Goal: Transaction & Acquisition: Purchase product/service

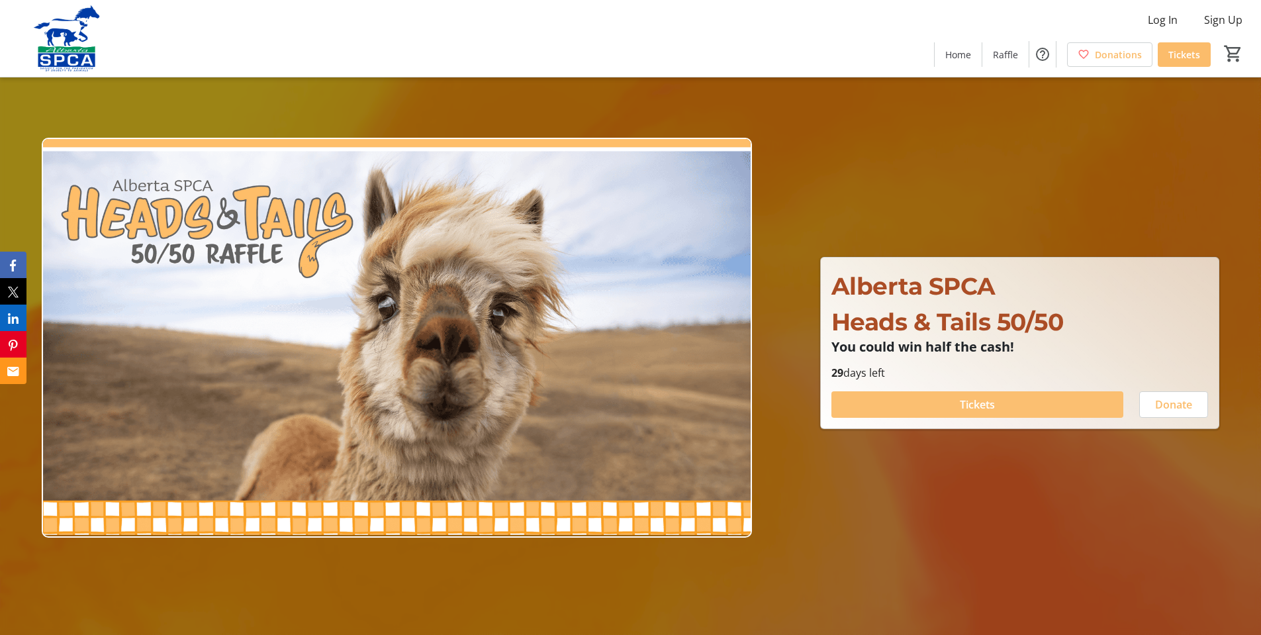
click at [988, 402] on span "Tickets" at bounding box center [977, 405] width 35 height 16
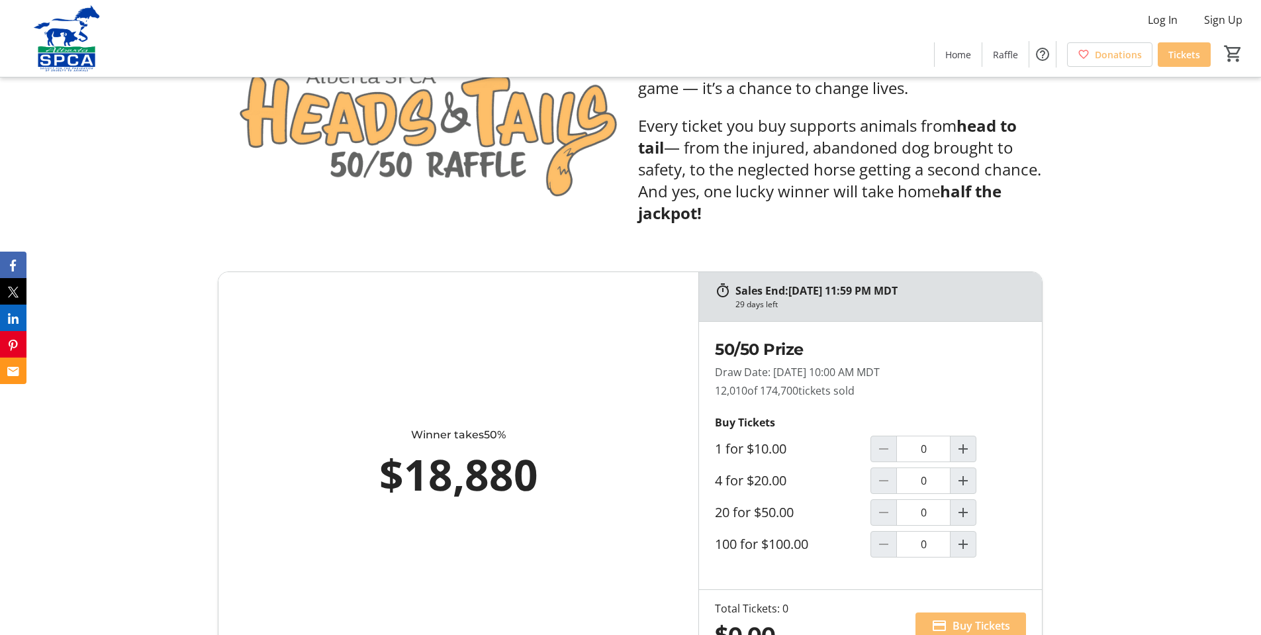
scroll to position [397, 0]
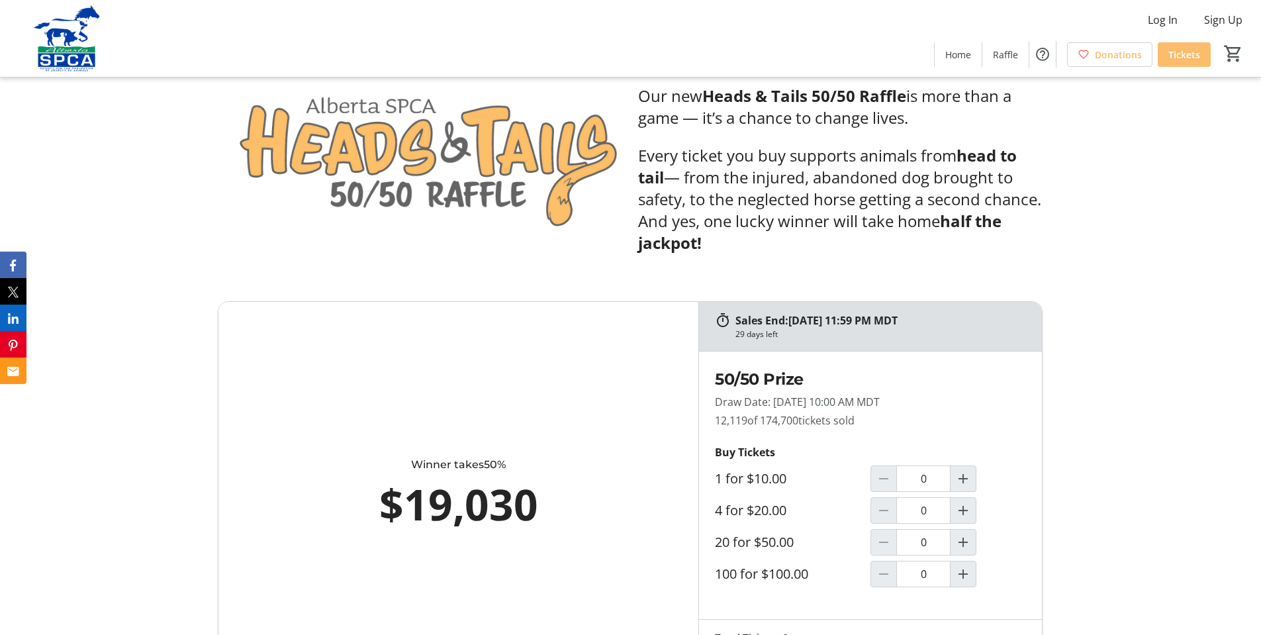
scroll to position [728, 0]
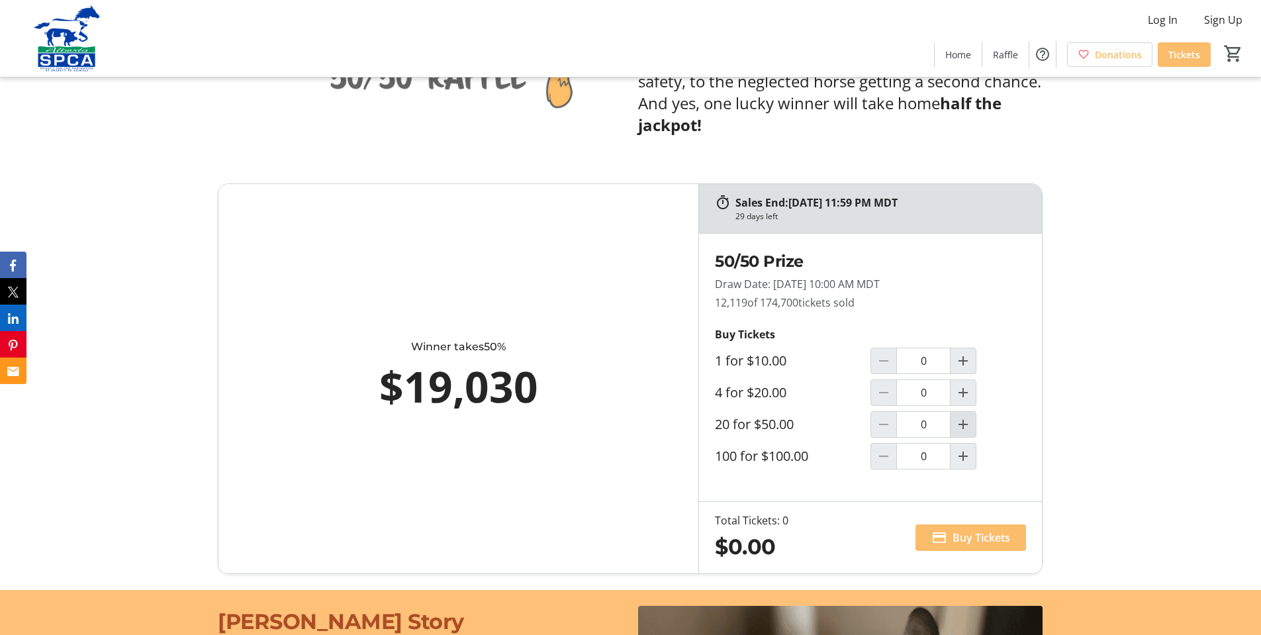
click at [966, 424] on mat-icon "Increment by one" at bounding box center [963, 424] width 16 height 16
type input "1"
click at [974, 539] on span "Buy Tickets" at bounding box center [982, 538] width 58 height 16
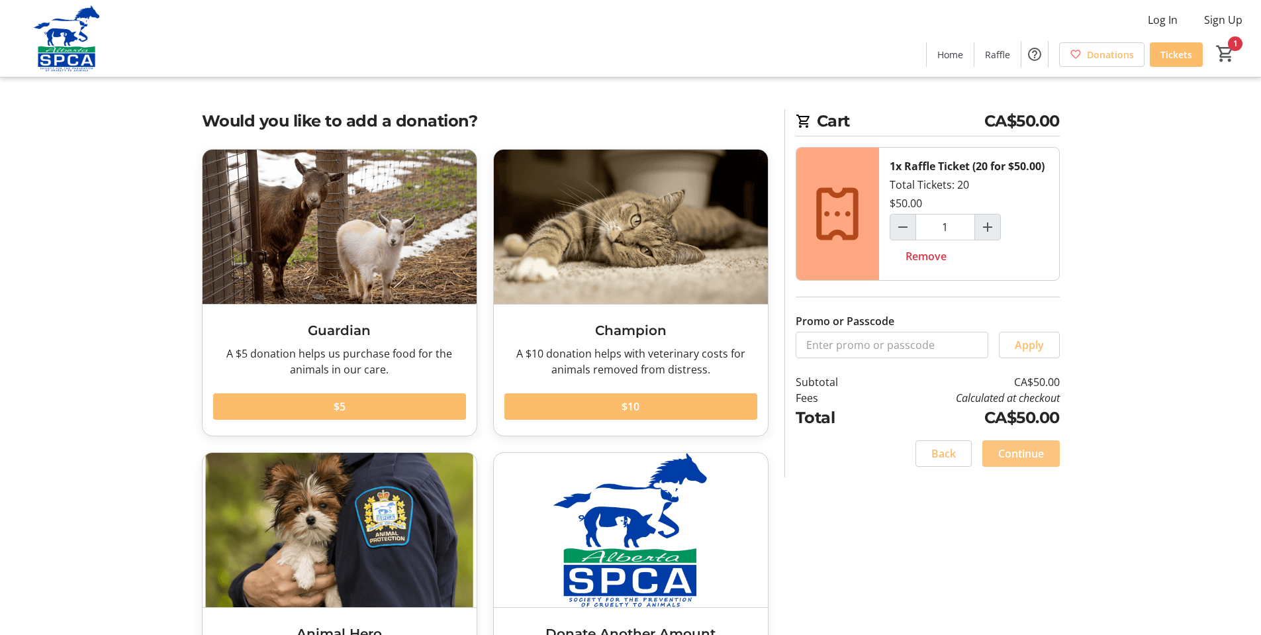
click at [1007, 452] on span "Continue" at bounding box center [1021, 454] width 46 height 16
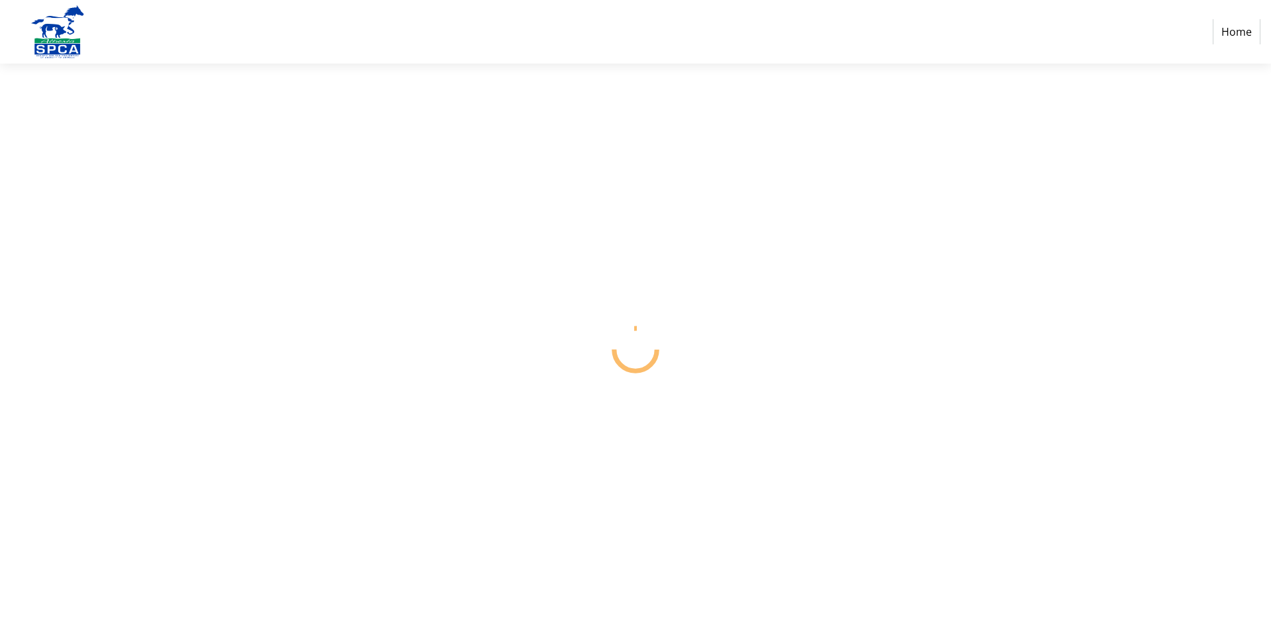
select select "CA"
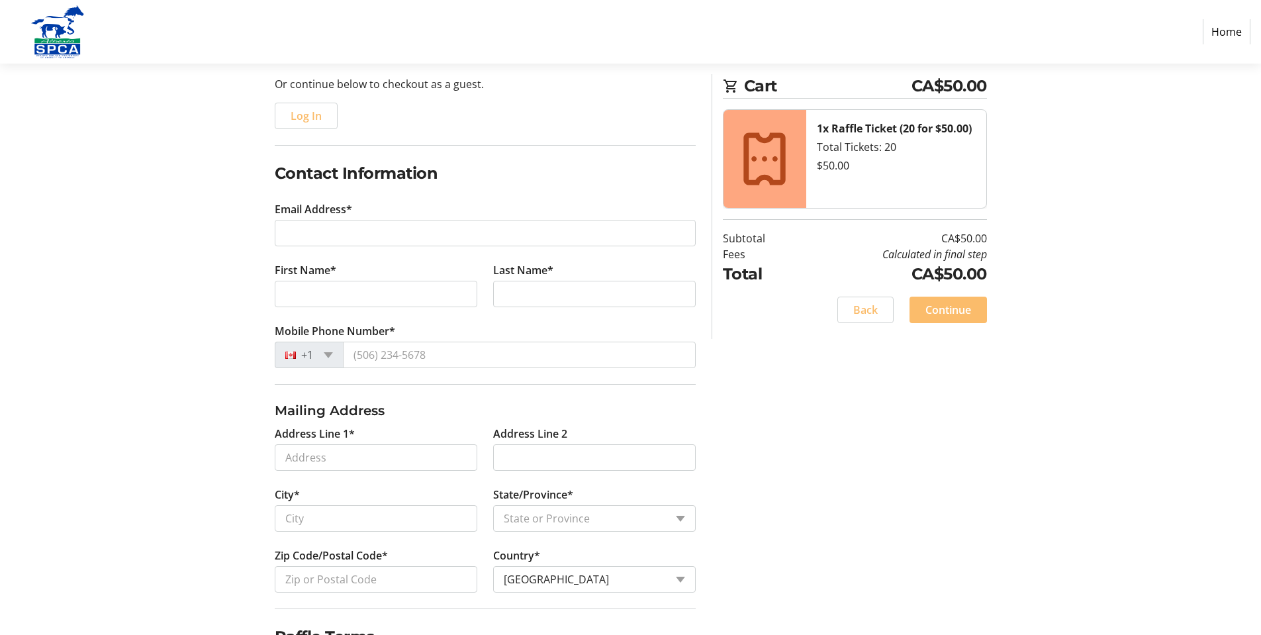
scroll to position [132, 0]
click at [348, 218] on tr-form-field "Email Address*" at bounding box center [485, 231] width 421 height 61
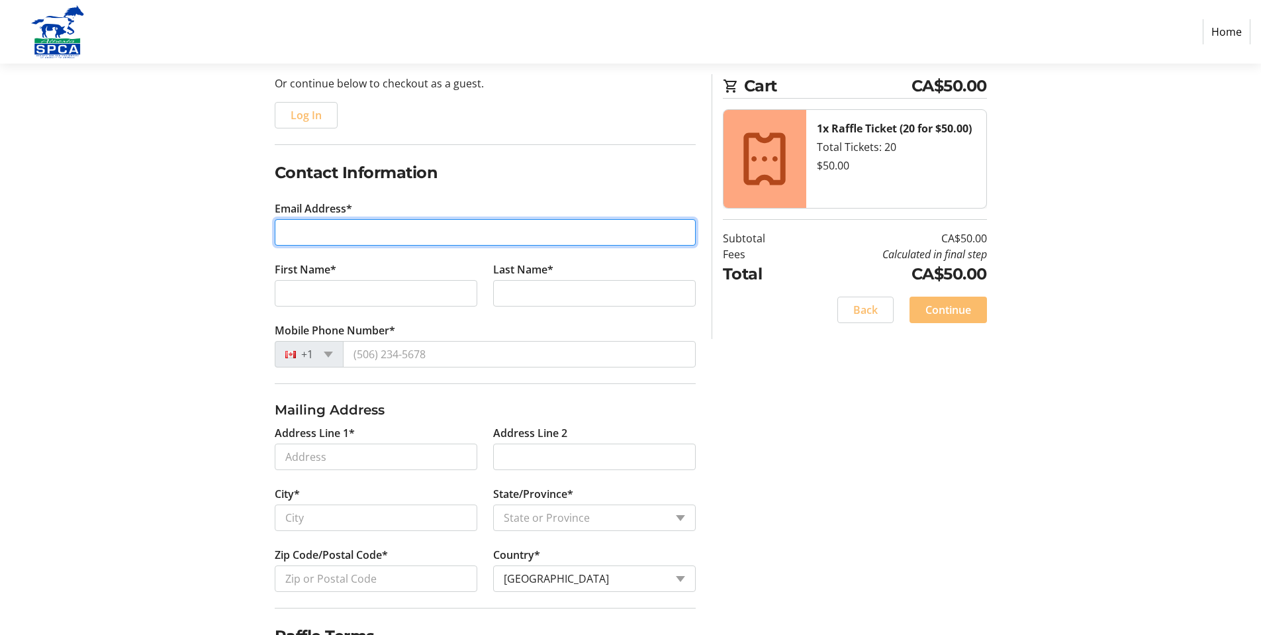
click at [379, 234] on input "Email Address*" at bounding box center [485, 232] width 421 height 26
type input "pc_19@hotmail.com"
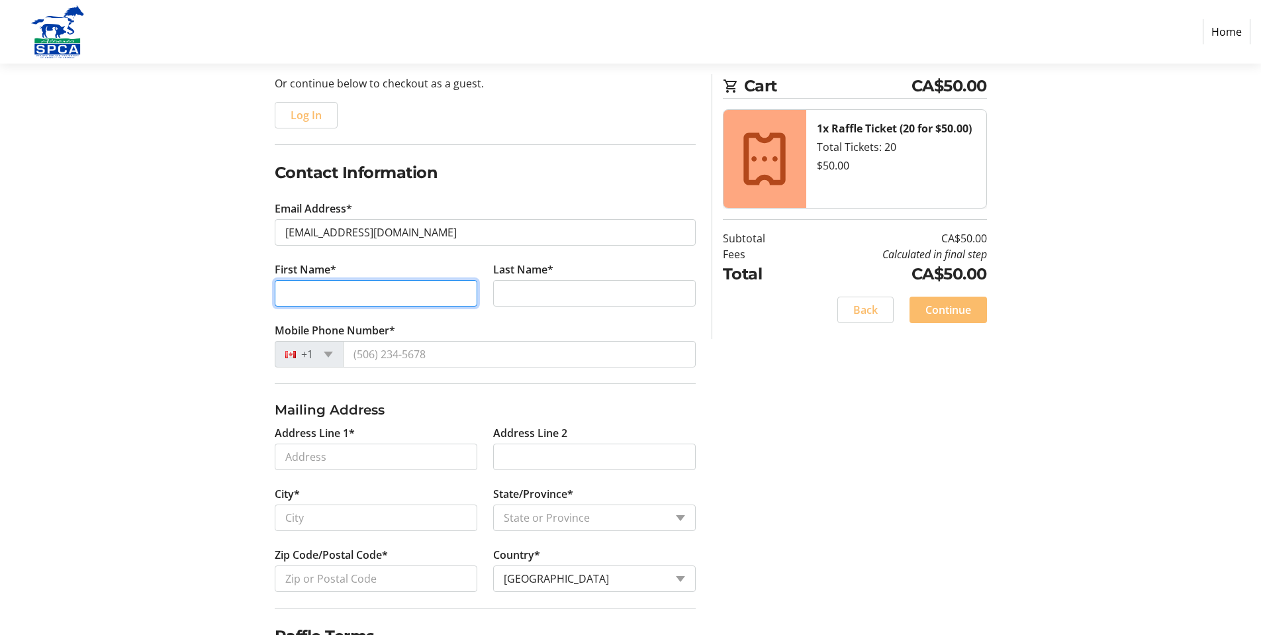
click at [376, 286] on input "First Name*" at bounding box center [376, 293] width 203 height 26
type input "Patrick"
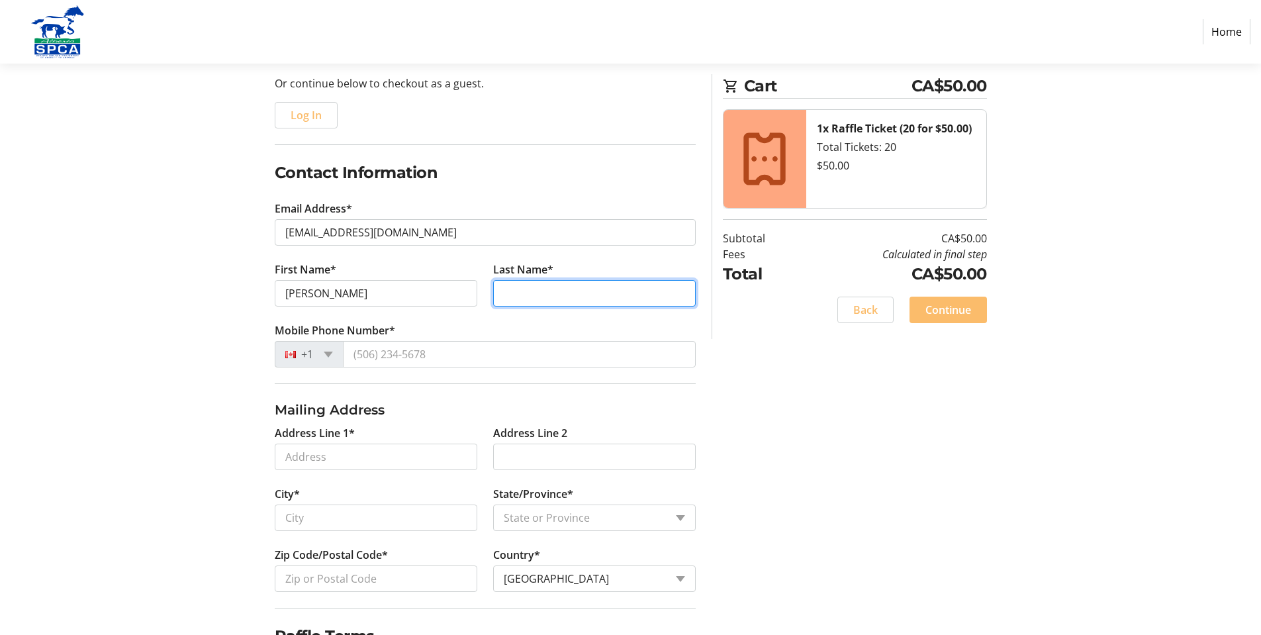
type input "Cusack"
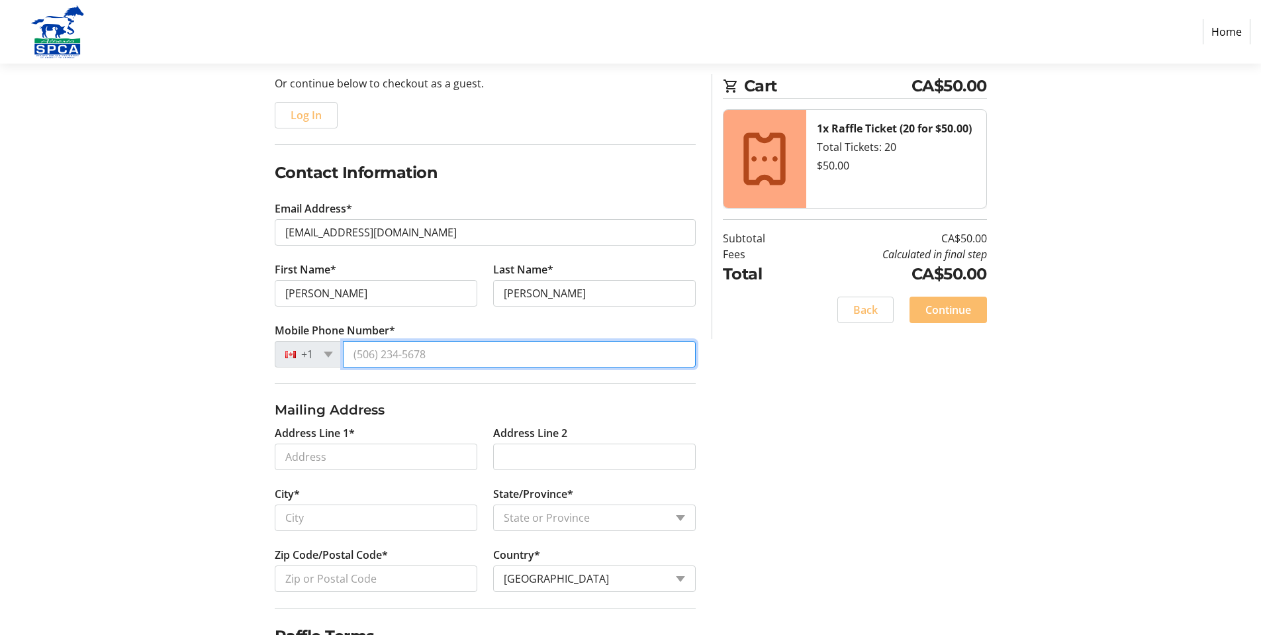
type input "(780) 915-8688"
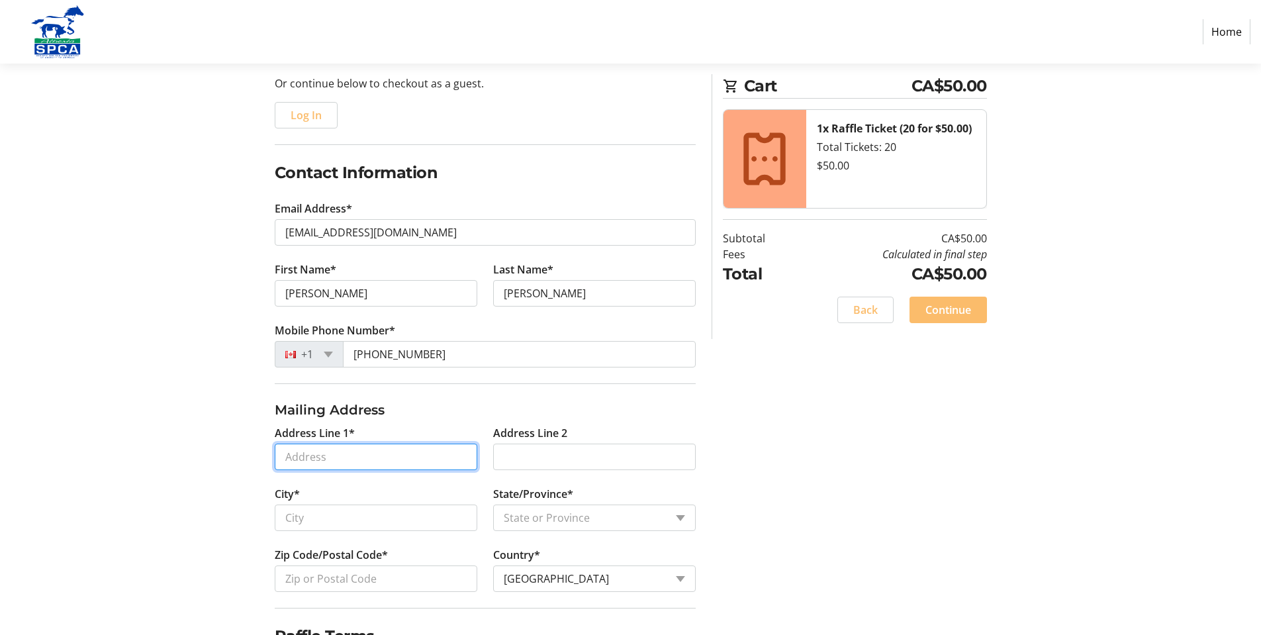
type input "939 Blackmud Creek Cres SW"
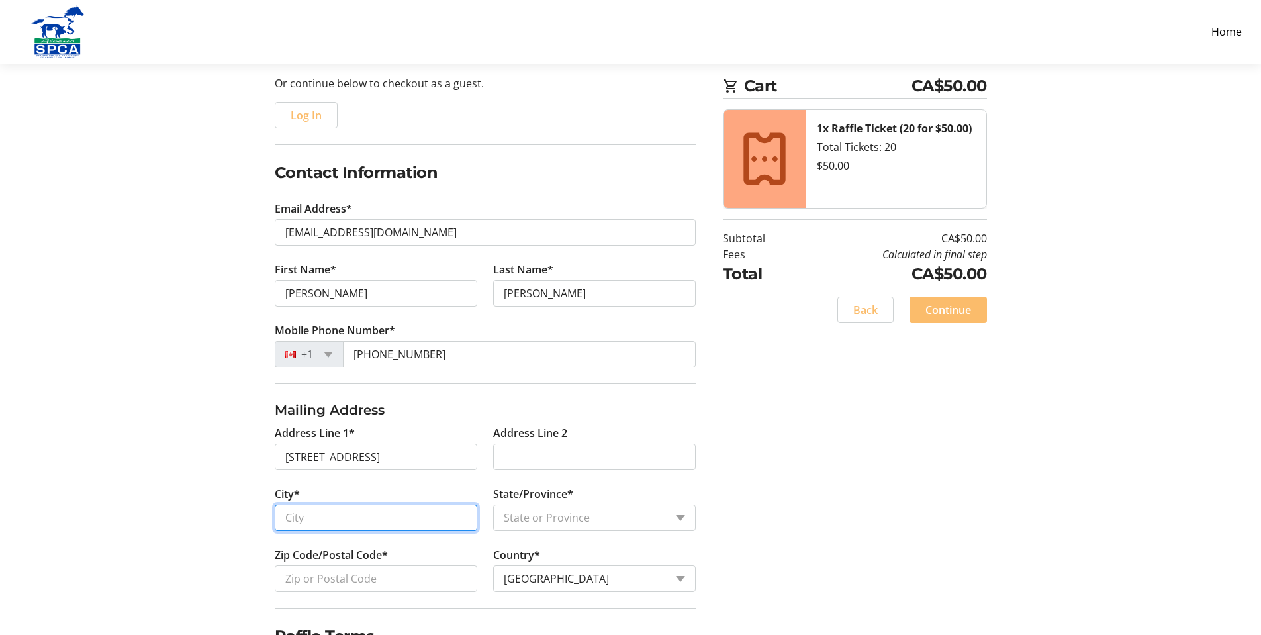
type input "Edmonton"
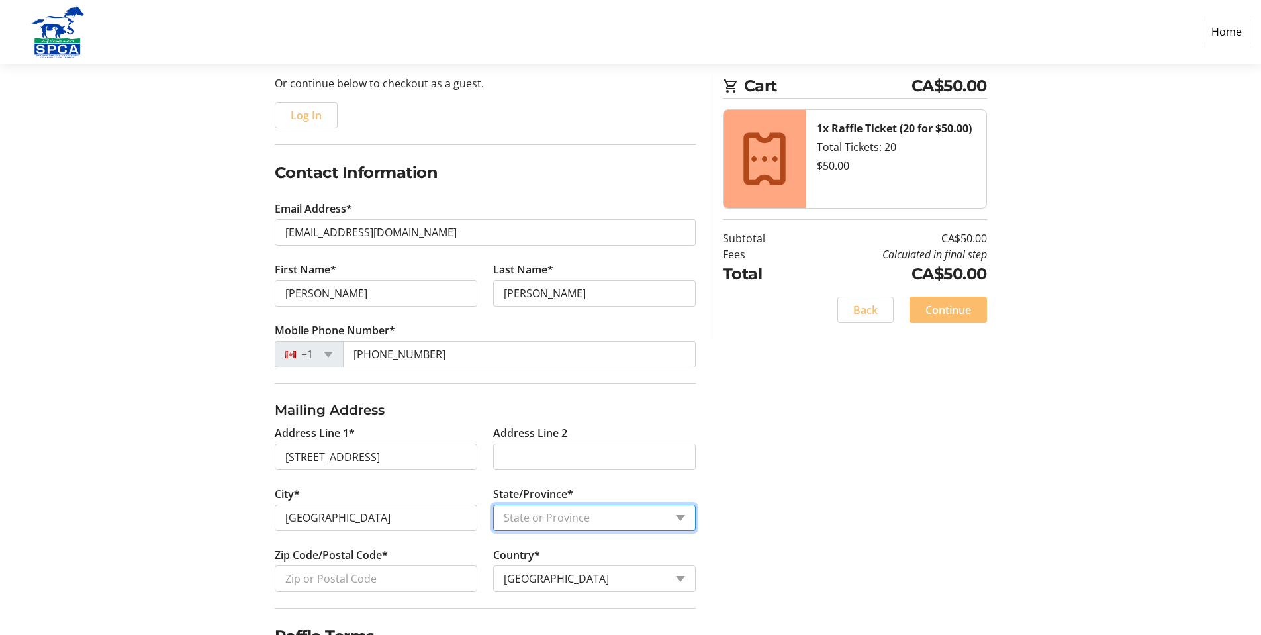
select select "AB"
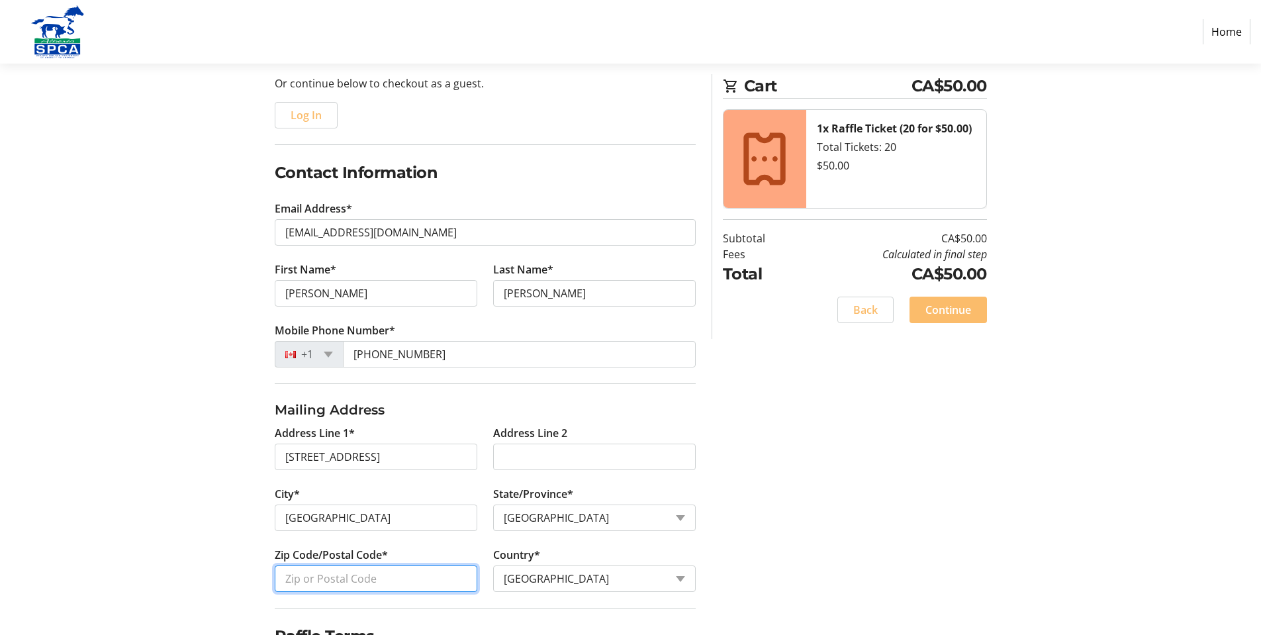
type input "T6W 1J3"
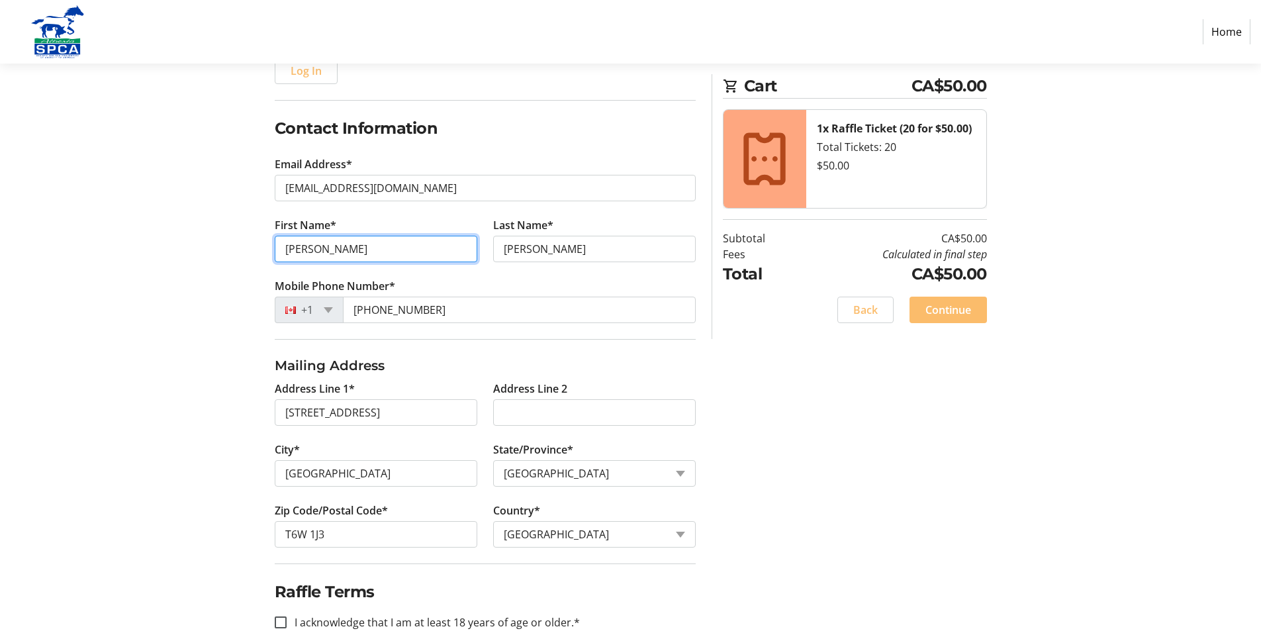
scroll to position [204, 0]
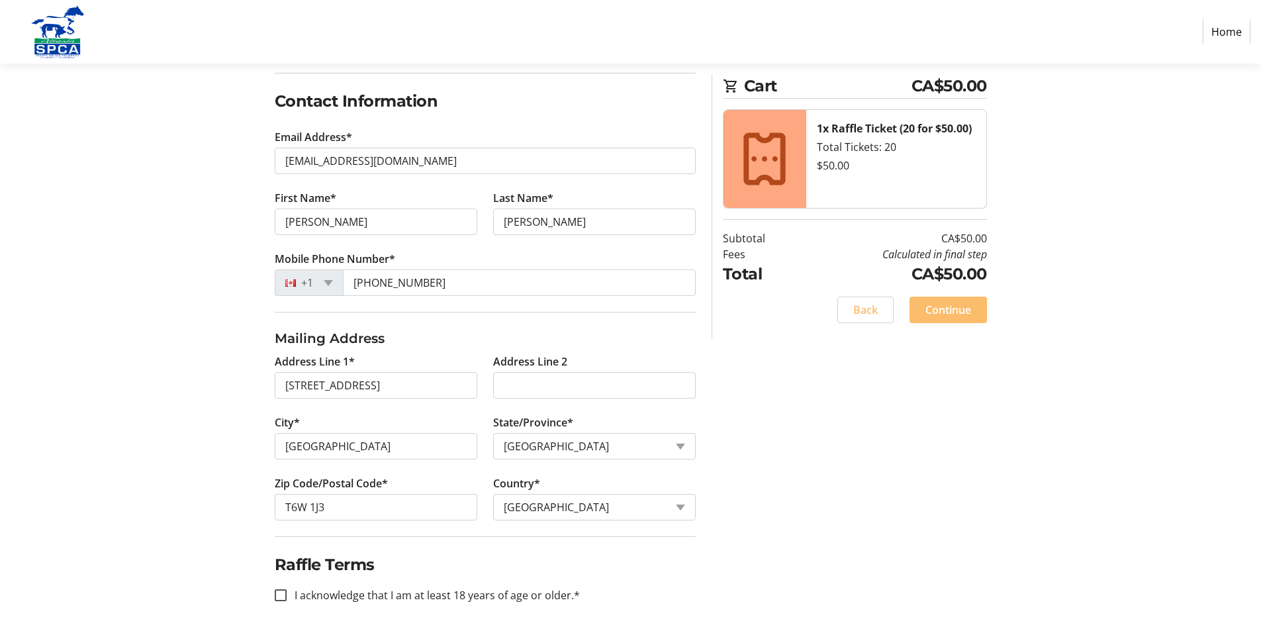
click at [406, 594] on label "I acknowledge that I am at least 18 years of age or older.*" at bounding box center [433, 595] width 293 height 16
click at [287, 594] on input "I acknowledge that I am at least 18 years of age or older.*" at bounding box center [281, 595] width 12 height 12
checkbox input "true"
click at [964, 322] on span at bounding box center [948, 310] width 77 height 32
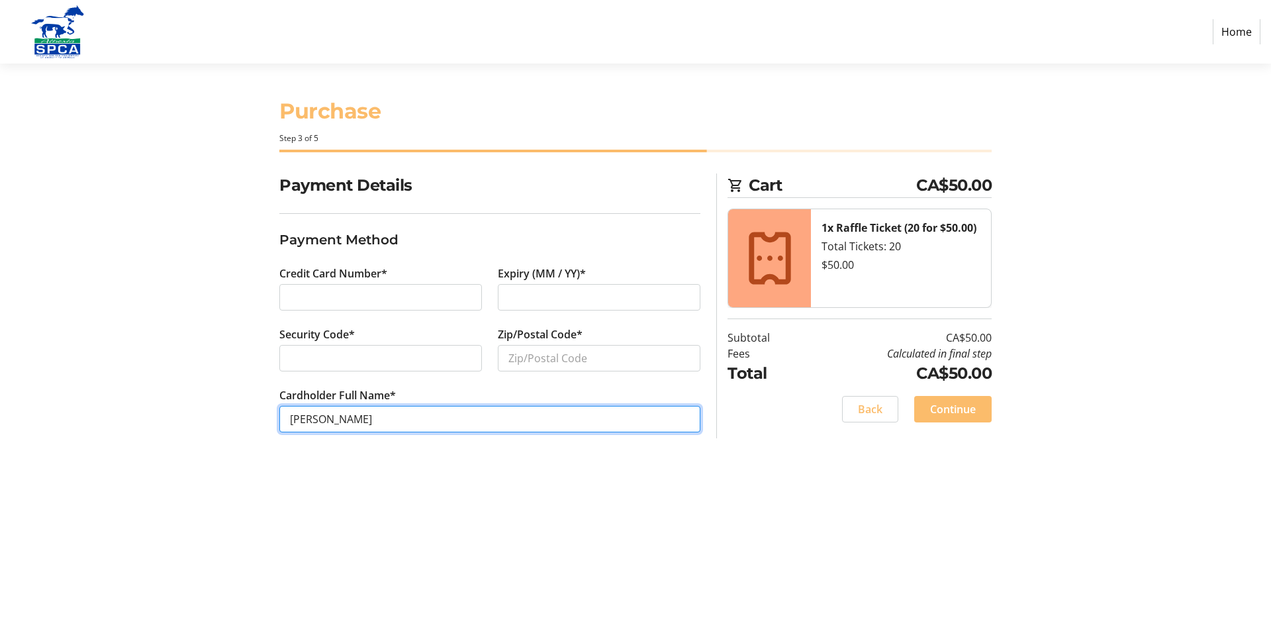
click at [326, 419] on input "Patrick Cusack" at bounding box center [489, 419] width 421 height 26
type input "Patrick J Cusack"
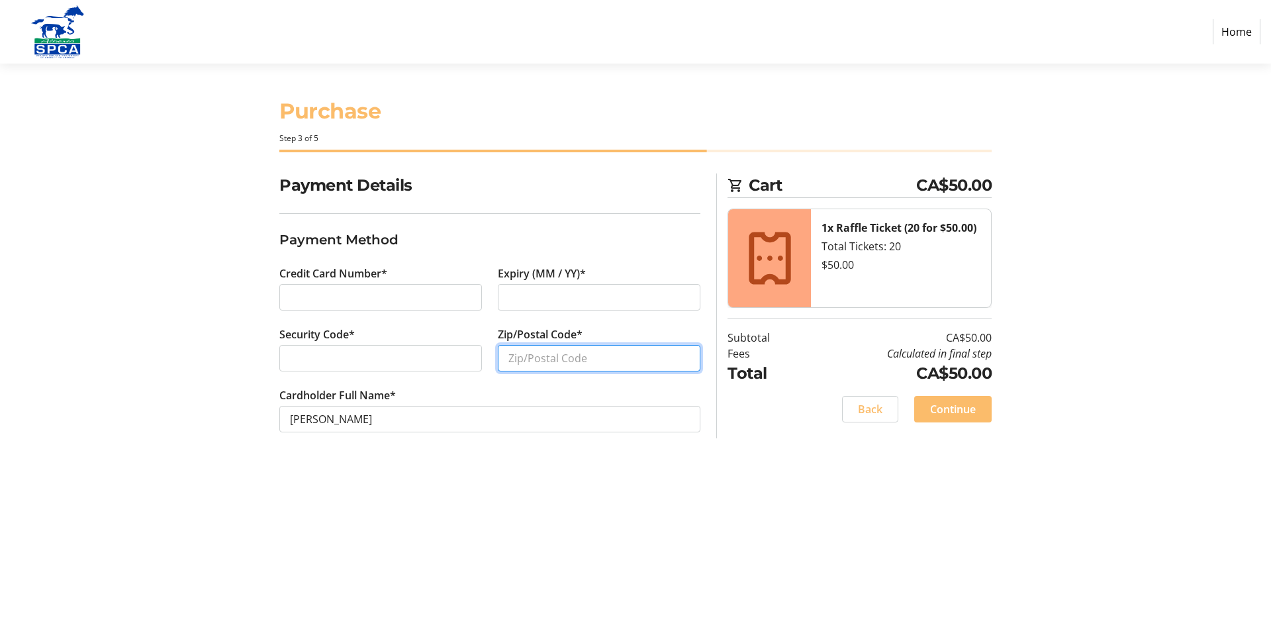
click at [555, 353] on input "Zip/Postal Code*" at bounding box center [599, 358] width 203 height 26
type input "t6w1j3"
click at [943, 408] on span "Continue" at bounding box center [953, 409] width 46 height 16
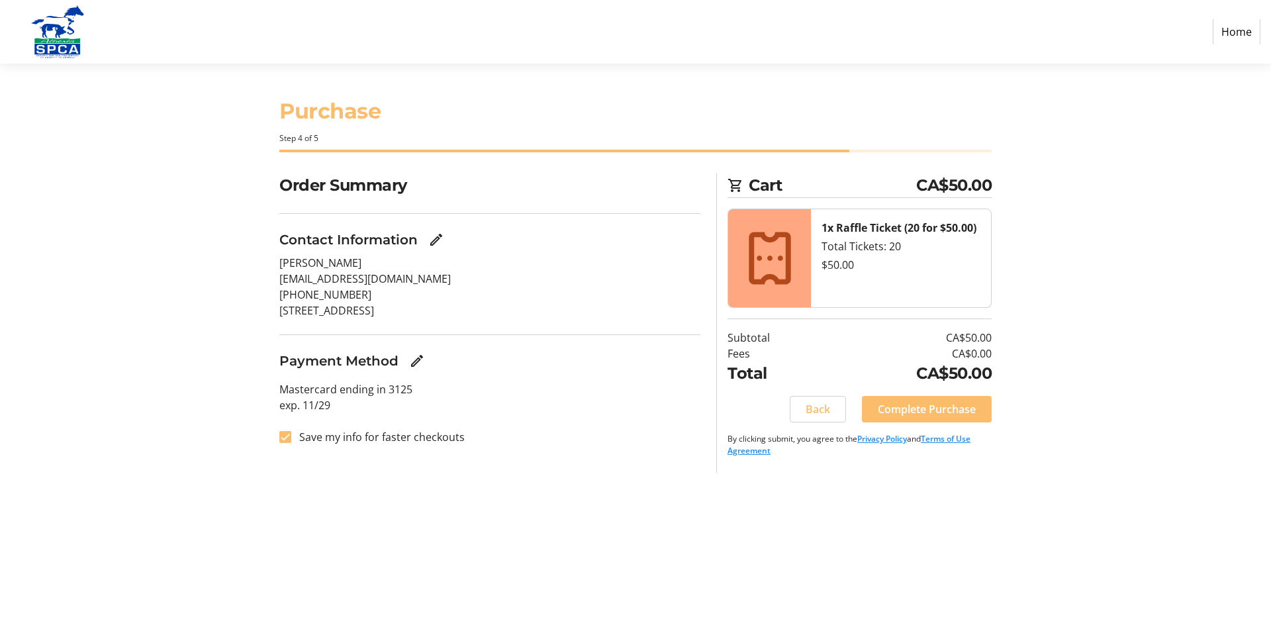
click at [365, 440] on label "Save my info for faster checkouts" at bounding box center [377, 437] width 173 height 16
click at [291, 440] on input "Save my info for faster checkouts" at bounding box center [285, 437] width 12 height 12
checkbox input "false"
click at [945, 408] on span "Complete Purchase" at bounding box center [927, 409] width 98 height 16
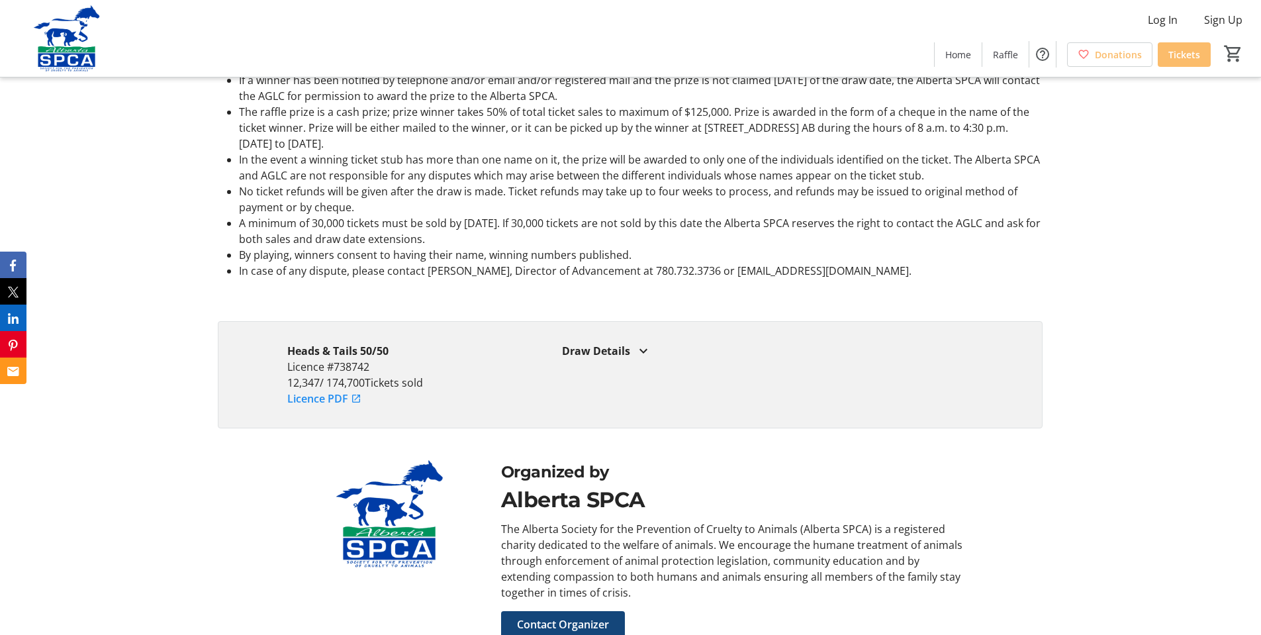
scroll to position [2395, 0]
